Goal: Transaction & Acquisition: Purchase product/service

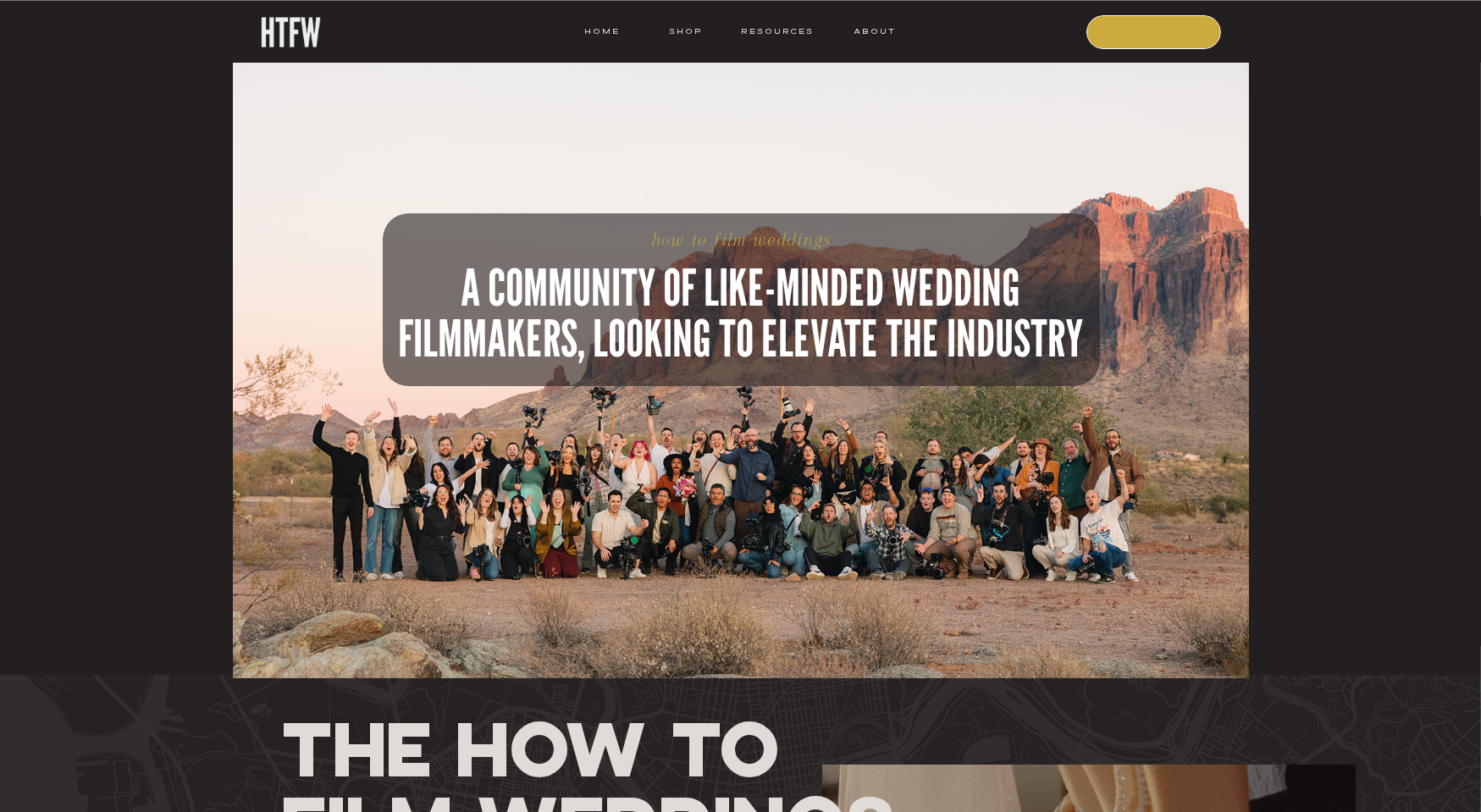
click at [1118, 28] on nav "COURSE" at bounding box center [1155, 31] width 115 height 15
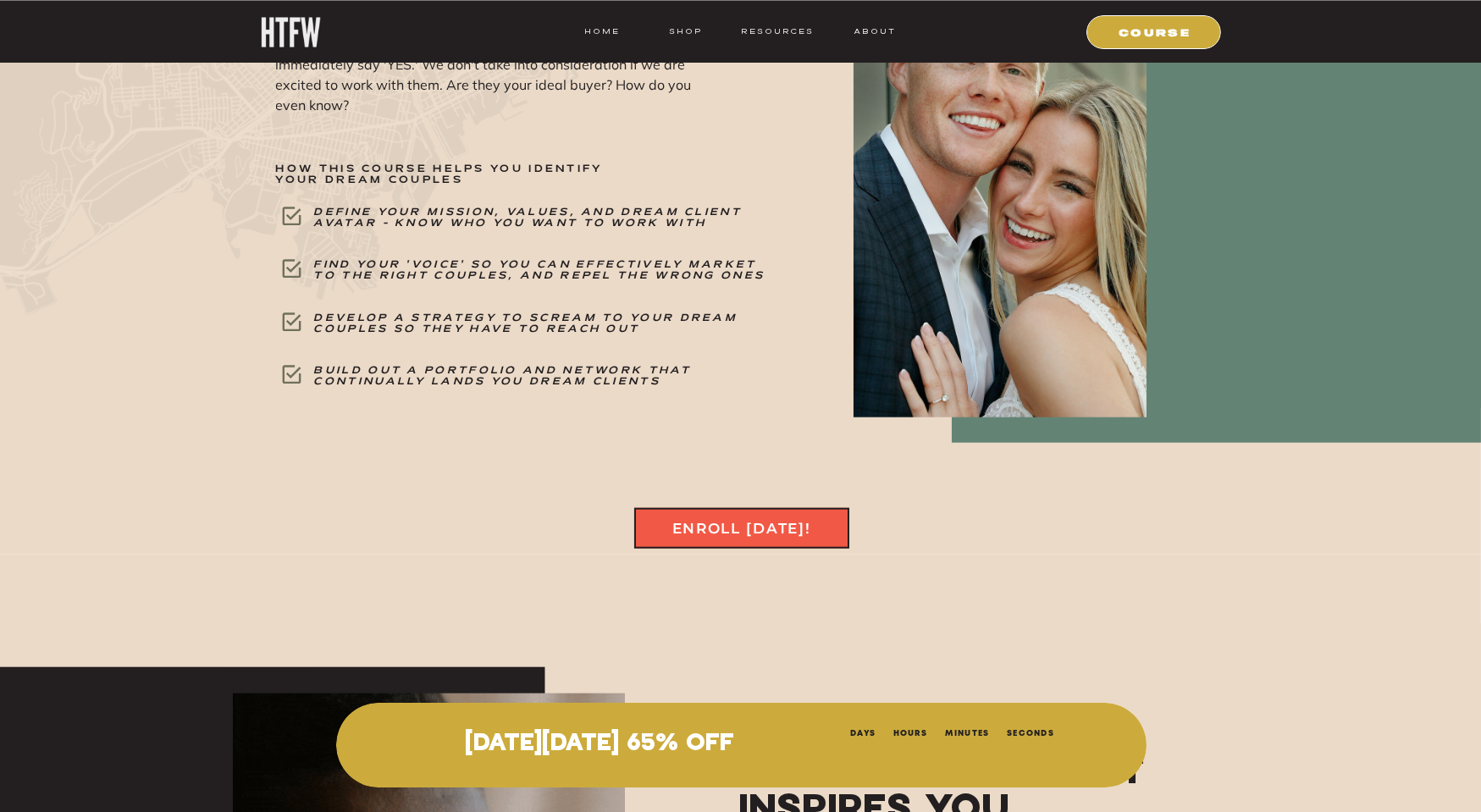
click at [765, 508] on div at bounding box center [740, 528] width 215 height 41
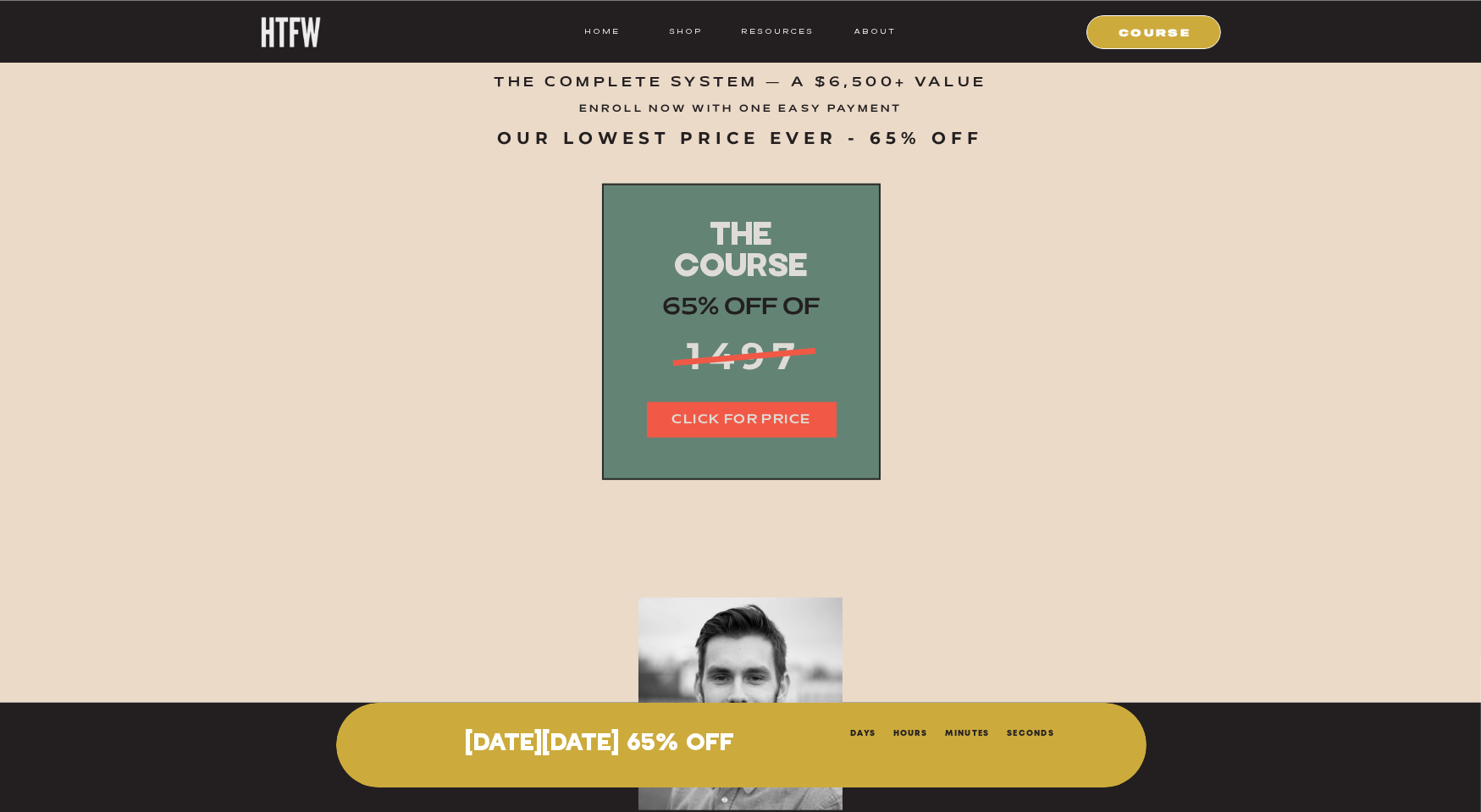
scroll to position [20841, 0]
click at [769, 418] on nav "CLICK FOR PRICE" at bounding box center [741, 421] width 190 height 20
drag, startPoint x: 819, startPoint y: 373, endPoint x: 676, endPoint y: 354, distance: 144.3
click at [676, 354] on p "1497" at bounding box center [745, 357] width 190 height 53
copy p "1497"
